Goal: Task Accomplishment & Management: Manage account settings

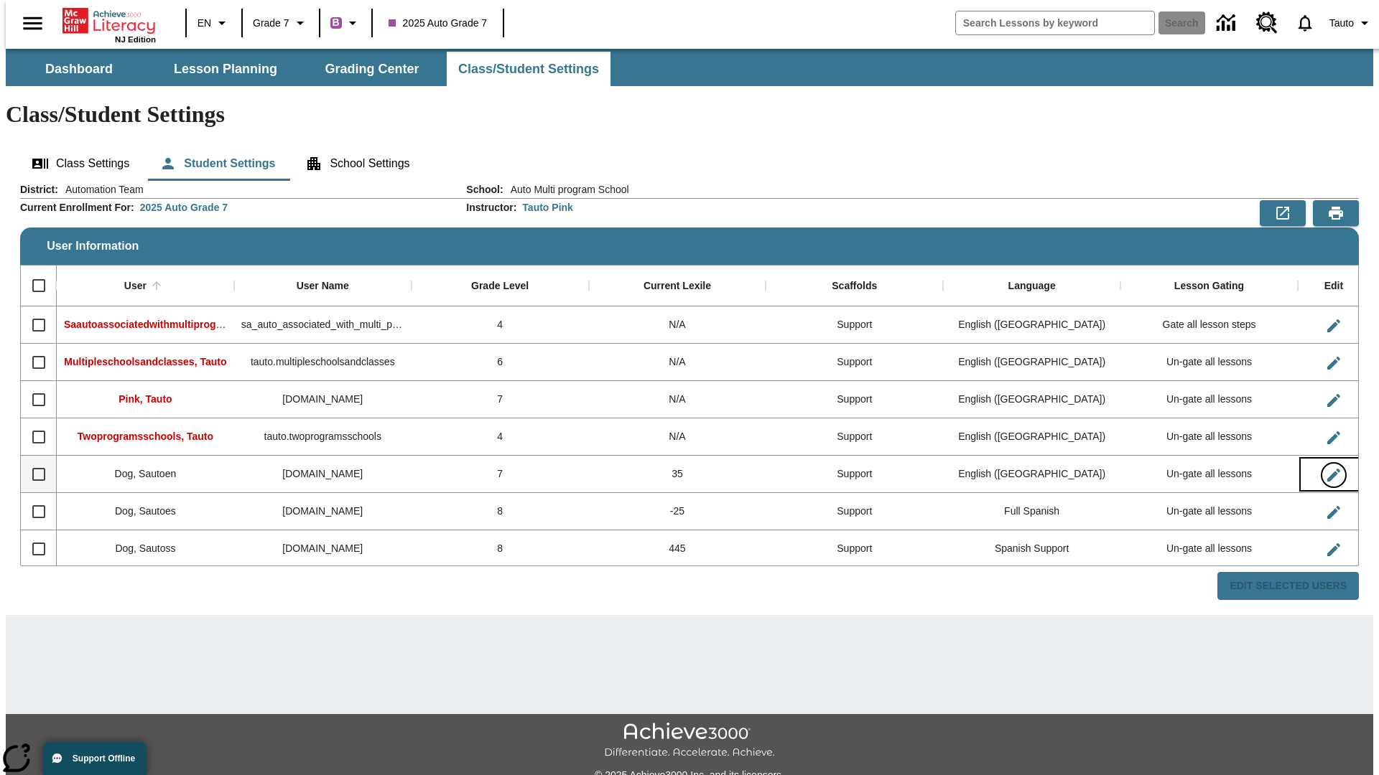
click at [1327, 469] on icon "Edit User" at bounding box center [1333, 475] width 13 height 13
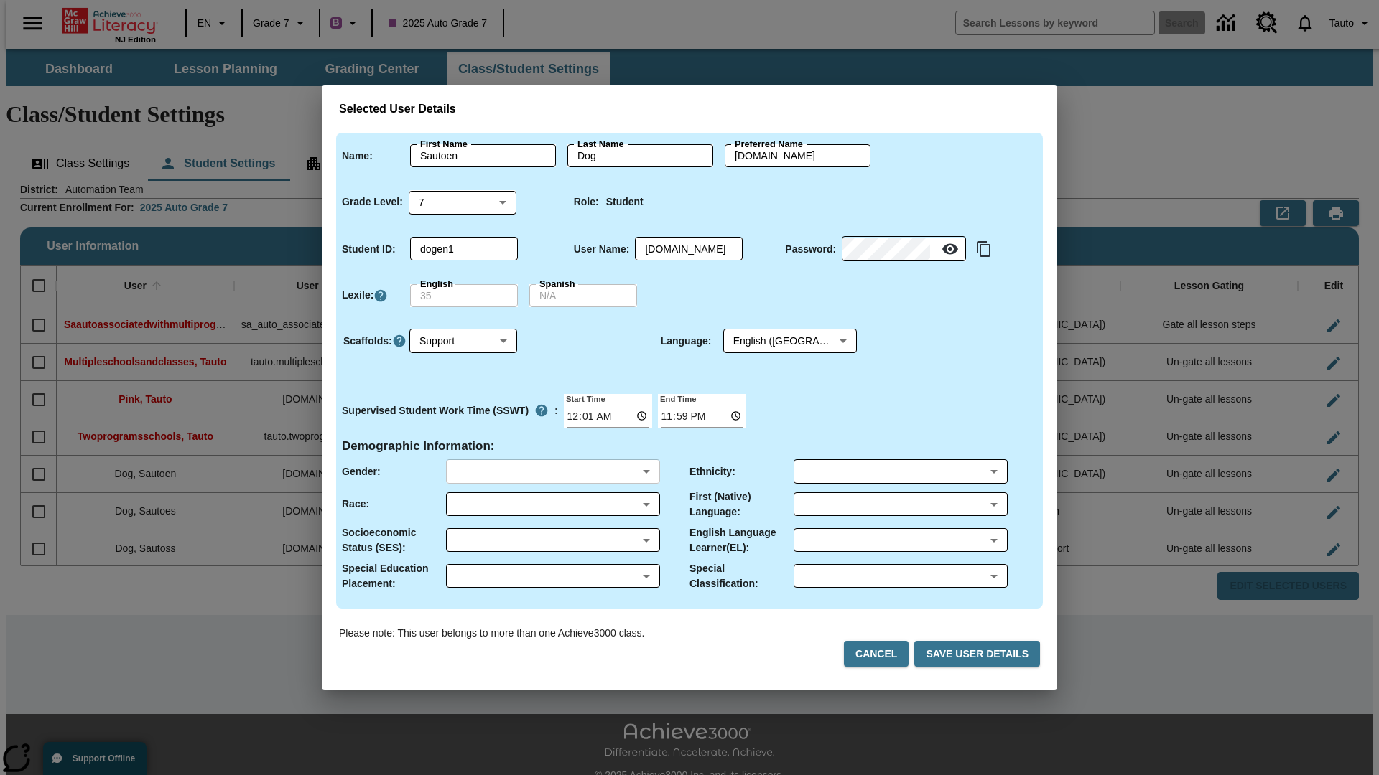
click at [552, 472] on body "Skip to main content NJ Edition EN Grade 7 B 2025 Auto Grade 7 Search 0 Tauto D…" at bounding box center [689, 428] width 1367 height 758
click at [552, 504] on body "Skip to main content NJ Edition EN Grade 7 B 2025 Auto Grade 7 Search 0 Tauto D…" at bounding box center [689, 428] width 1367 height 758
click at [552, 540] on body "Skip to main content NJ Edition EN Grade 7 B 2025 Auto Grade 7 Search 0 Tauto D…" at bounding box center [689, 428] width 1367 height 758
click at [552, 576] on body "Skip to main content NJ Edition EN Grade 7 B 2025 Auto Grade 7 Search 0 Tauto D…" at bounding box center [689, 428] width 1367 height 758
click at [900, 472] on body "Skip to main content NJ Edition EN Grade 7 B 2025 Auto Grade 7 Search 0 Tauto D…" at bounding box center [689, 428] width 1367 height 758
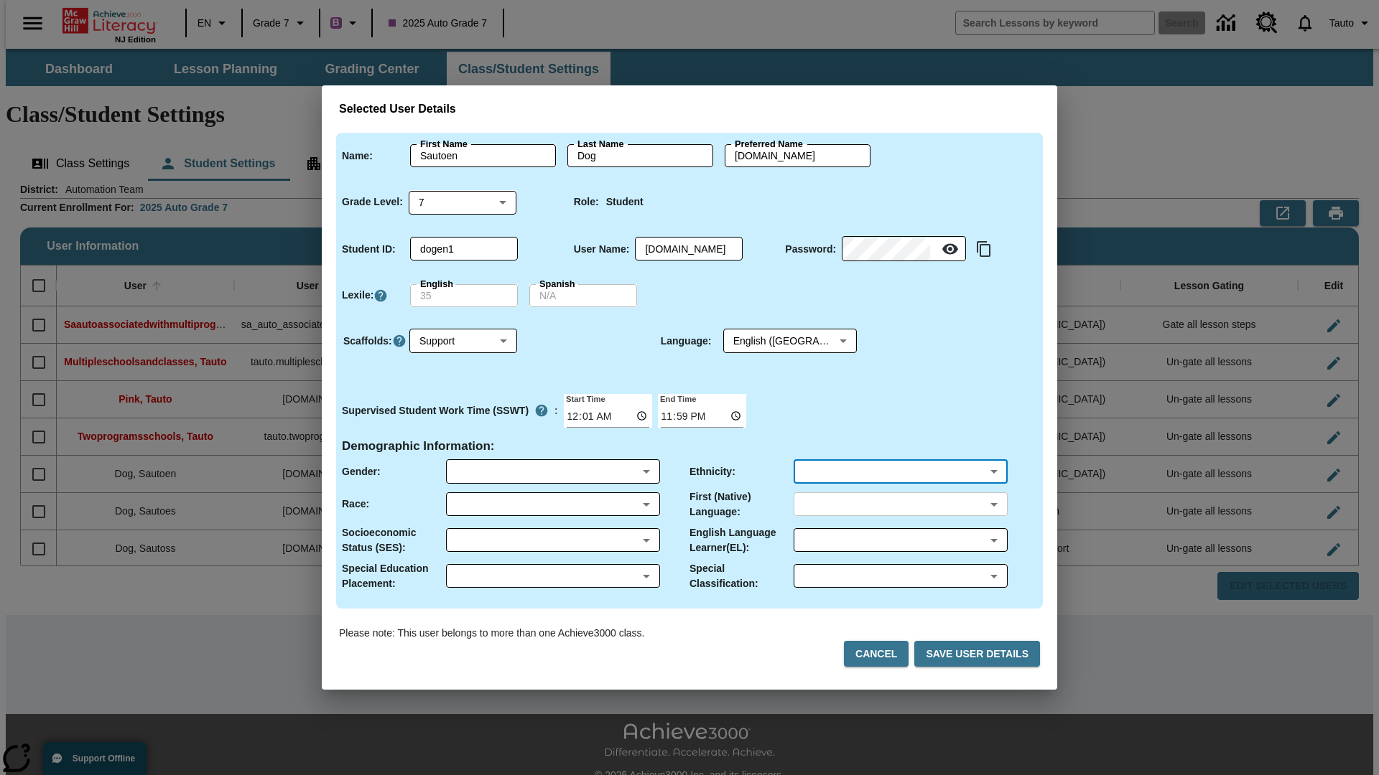
click at [900, 504] on body "Skip to main content NJ Edition EN Grade 7 B 2025 Auto Grade 7 Search 0 Tauto D…" at bounding box center [689, 428] width 1367 height 758
click at [900, 540] on body "Skip to main content NJ Edition EN Grade 7 B 2025 Auto Grade 7 Search 0 Tauto D…" at bounding box center [689, 428] width 1367 height 758
click at [900, 576] on body "Skip to main content NJ Edition EN Grade 7 B 2025 Auto Grade 7 Search 0 Tauto D…" at bounding box center [689, 428] width 1367 height 758
